Goal: Task Accomplishment & Management: Use online tool/utility

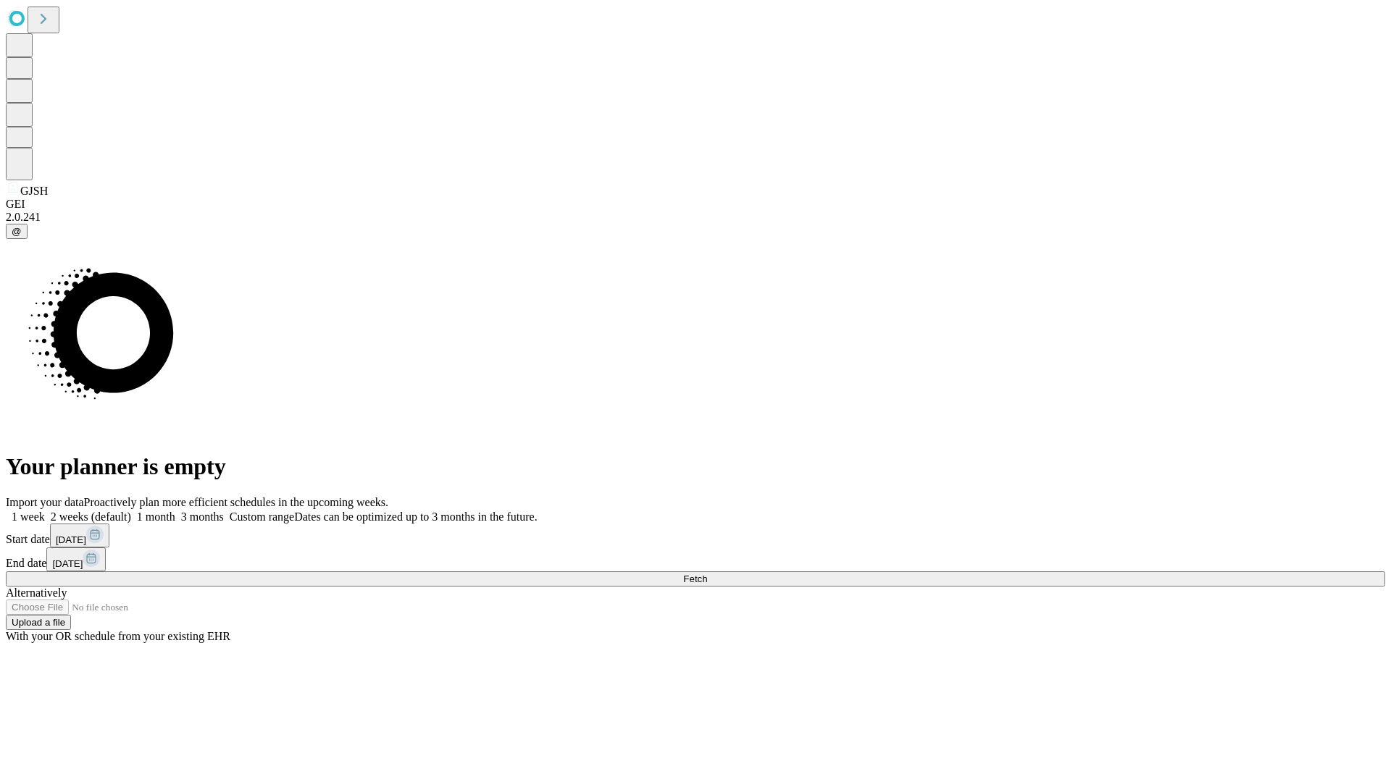
click at [707, 574] on span "Fetch" at bounding box center [695, 579] width 24 height 11
